Goal: Task Accomplishment & Management: Manage account settings

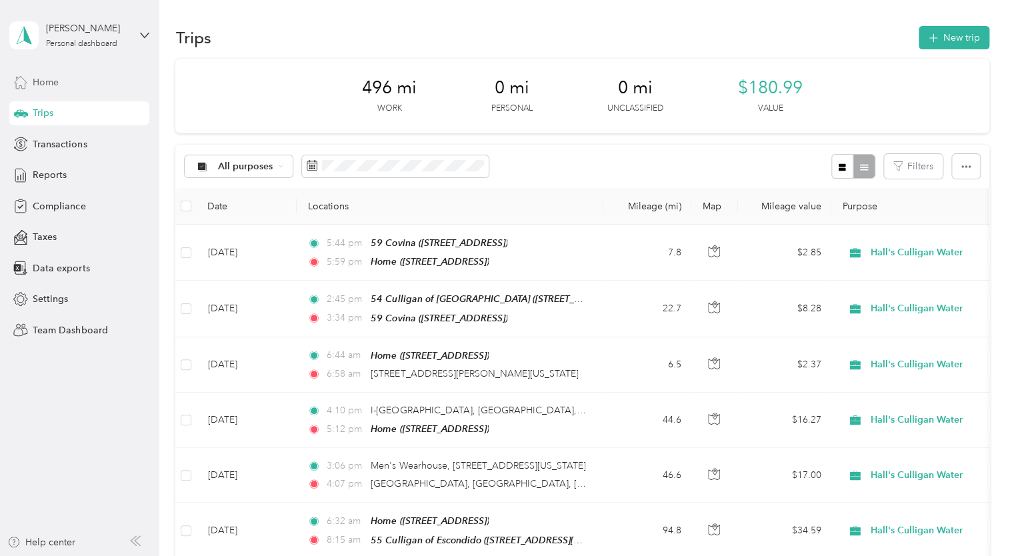
click at [45, 77] on span "Home" at bounding box center [46, 82] width 26 height 14
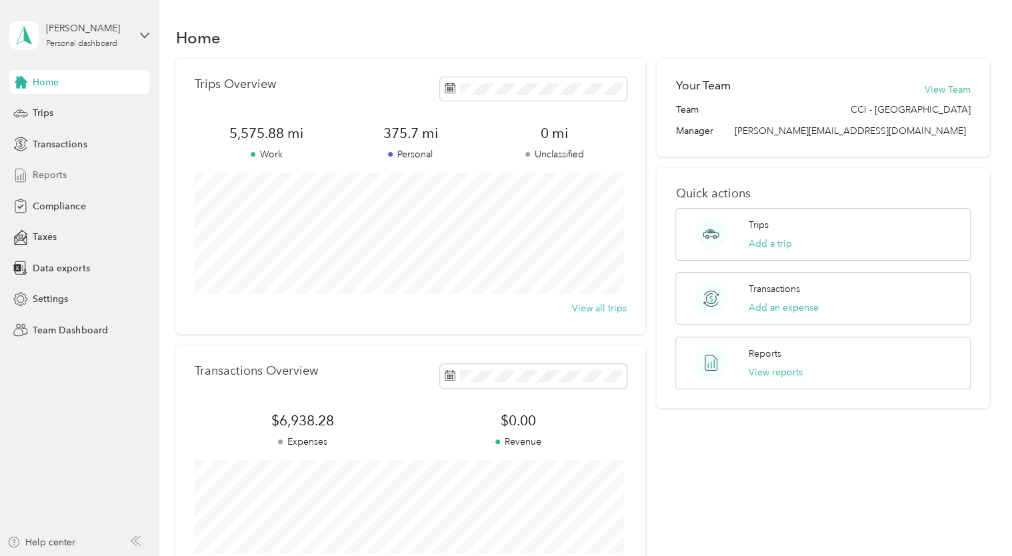
click at [47, 175] on span "Reports" at bounding box center [50, 175] width 34 height 14
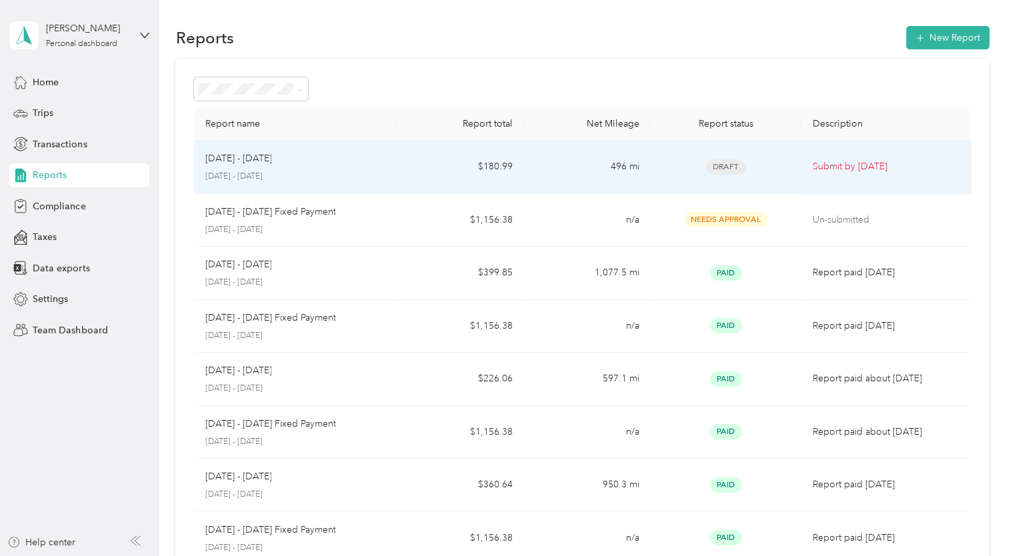
click at [723, 172] on span "Draft" at bounding box center [726, 166] width 40 height 15
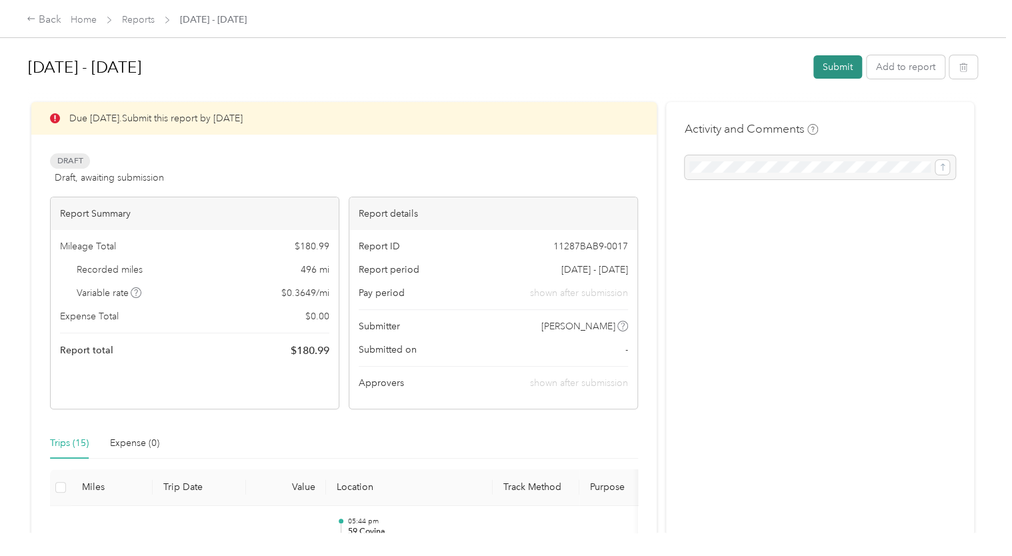
click at [832, 63] on button "Submit" at bounding box center [837, 66] width 49 height 23
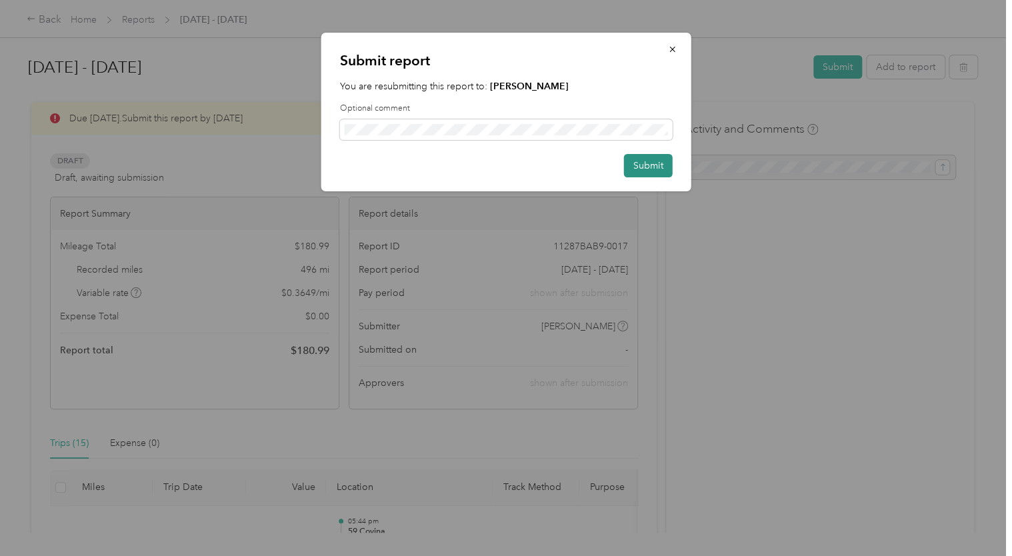
click at [639, 163] on button "Submit" at bounding box center [648, 165] width 49 height 23
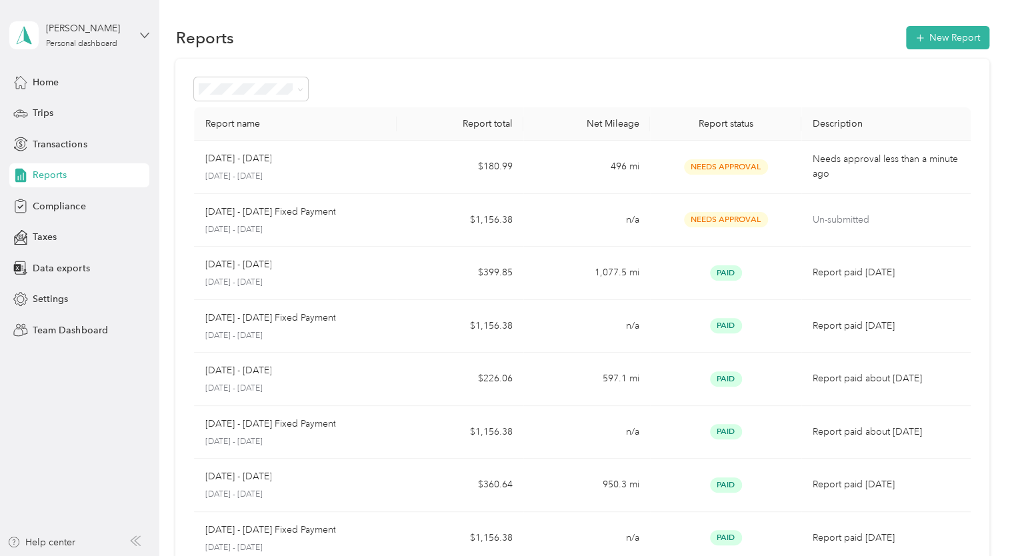
click at [143, 32] on icon at bounding box center [144, 35] width 9 height 9
click at [107, 113] on div "Team dashboard" at bounding box center [187, 109] width 337 height 23
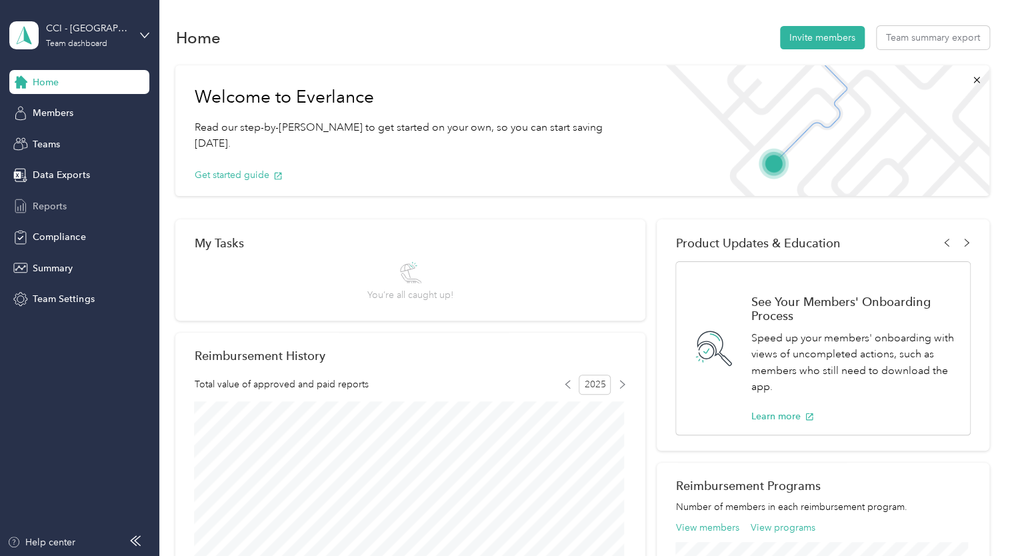
click at [51, 209] on span "Reports" at bounding box center [50, 206] width 34 height 14
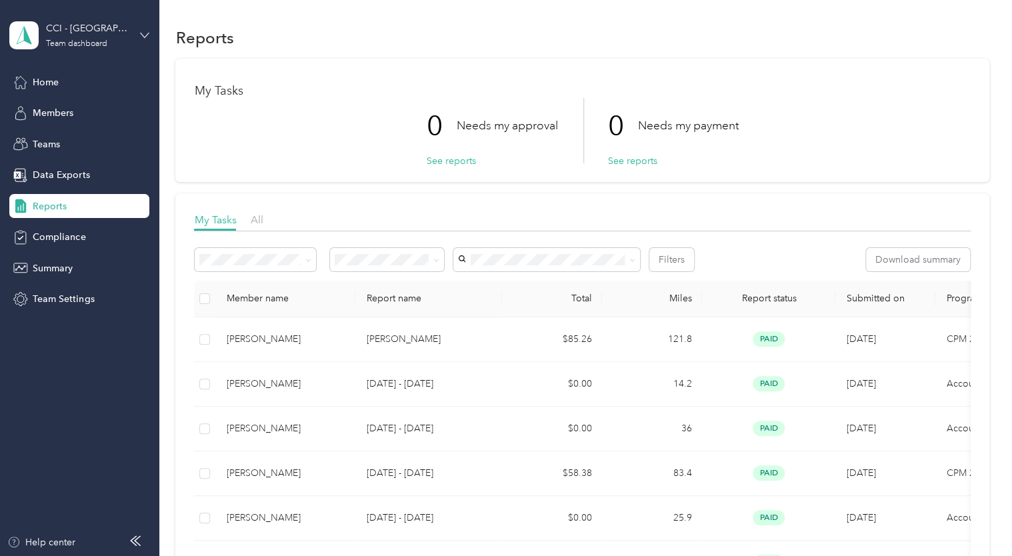
click at [144, 37] on icon at bounding box center [145, 35] width 8 height 5
click at [77, 142] on div "Personal dashboard" at bounding box center [187, 134] width 337 height 23
